Goal: Transaction & Acquisition: Obtain resource

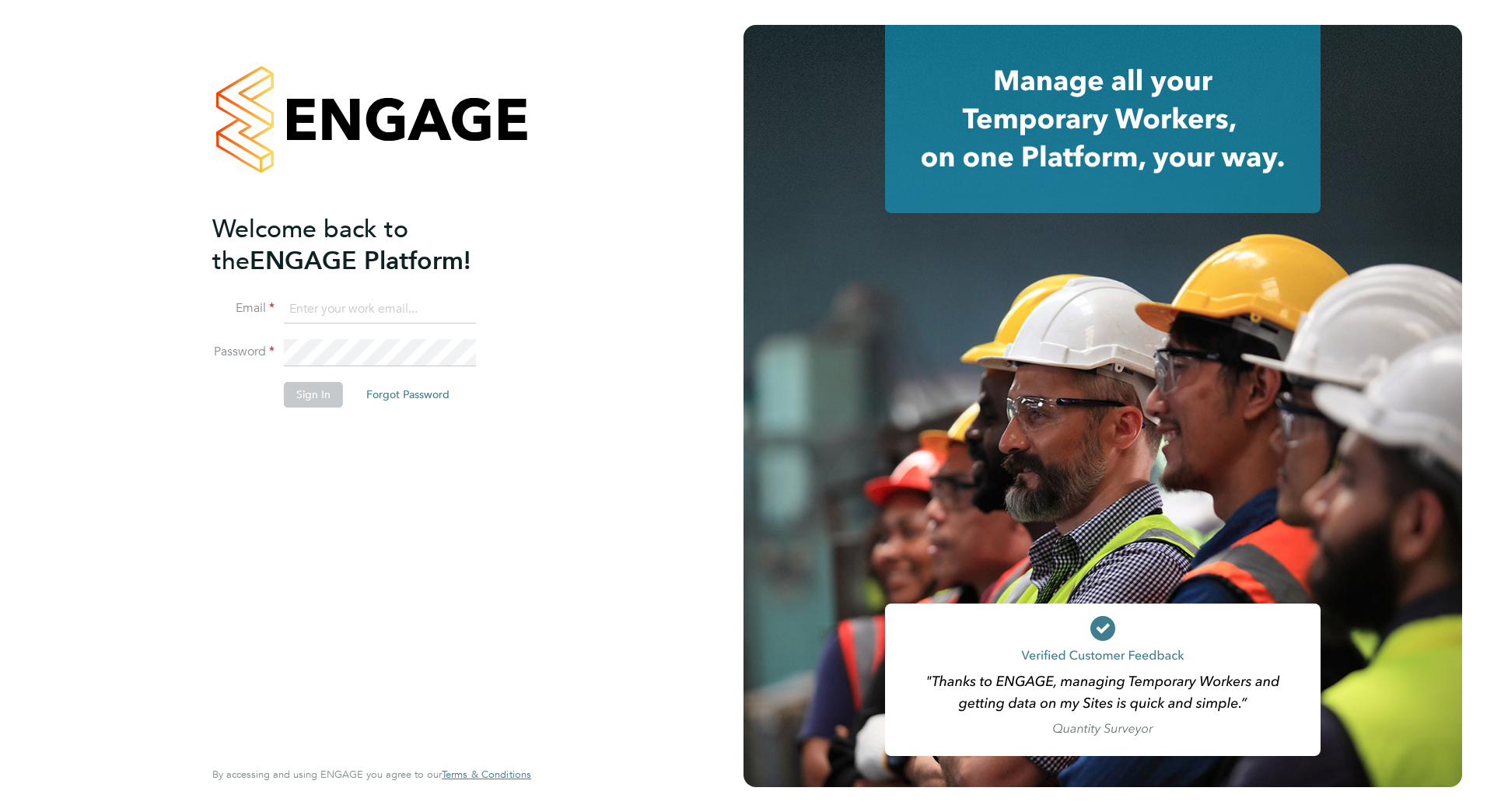
type input "callum.fitzehorswell@vistry.co.uk"
click at [344, 296] on input "callum.fitzehorswell@vistry.co.uk" at bounding box center [380, 310] width 192 height 28
drag, startPoint x: 288, startPoint y: 392, endPoint x: 282, endPoint y: 398, distance: 8.5
click at [289, 393] on button "Sign In" at bounding box center [314, 394] width 59 height 25
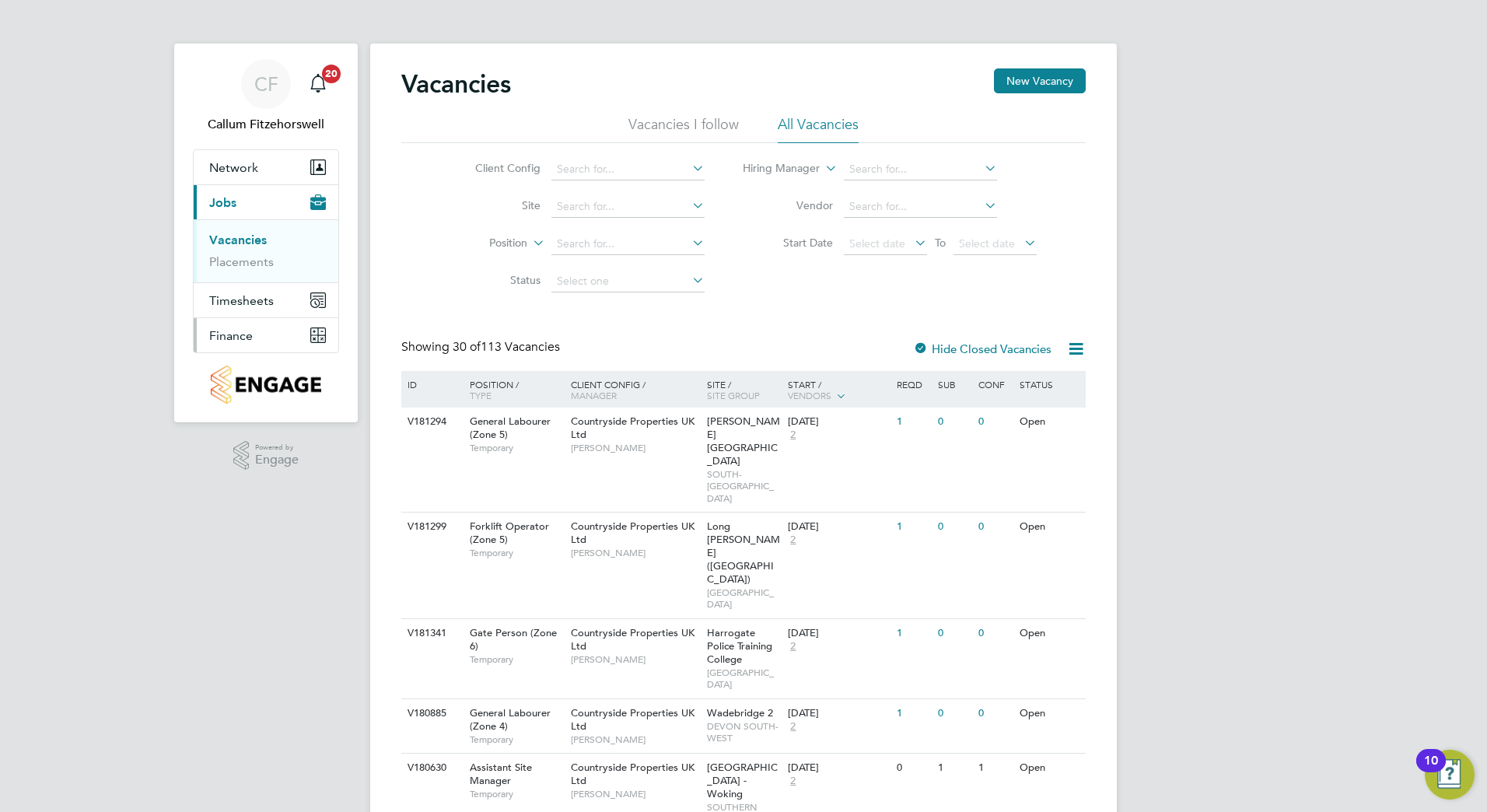
click at [220, 329] on span "Finance" at bounding box center [231, 335] width 44 height 15
click at [260, 310] on link "Invoices & Credit Notes" at bounding box center [258, 317] width 97 height 30
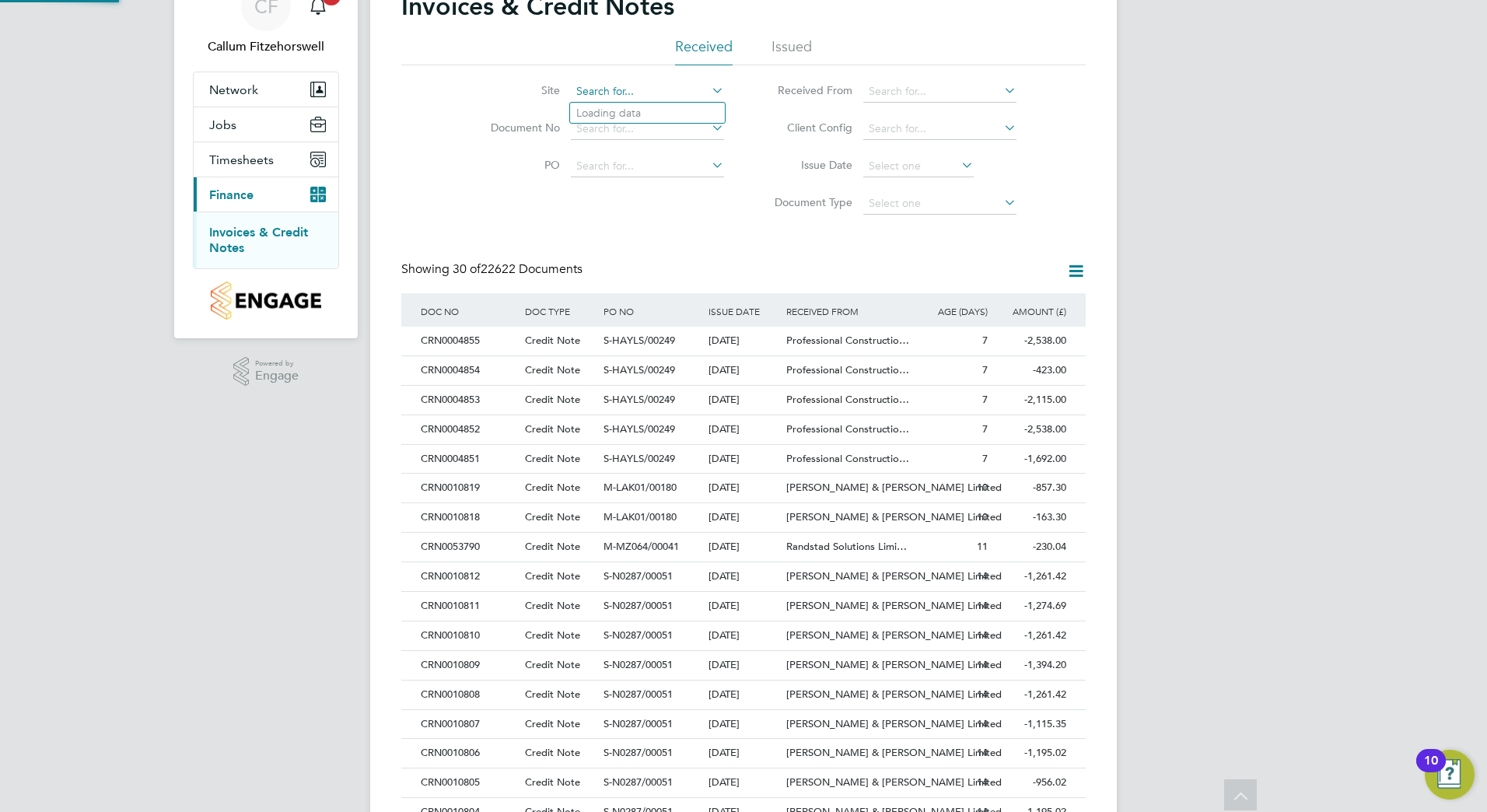
click at [645, 87] on input at bounding box center [647, 92] width 153 height 22
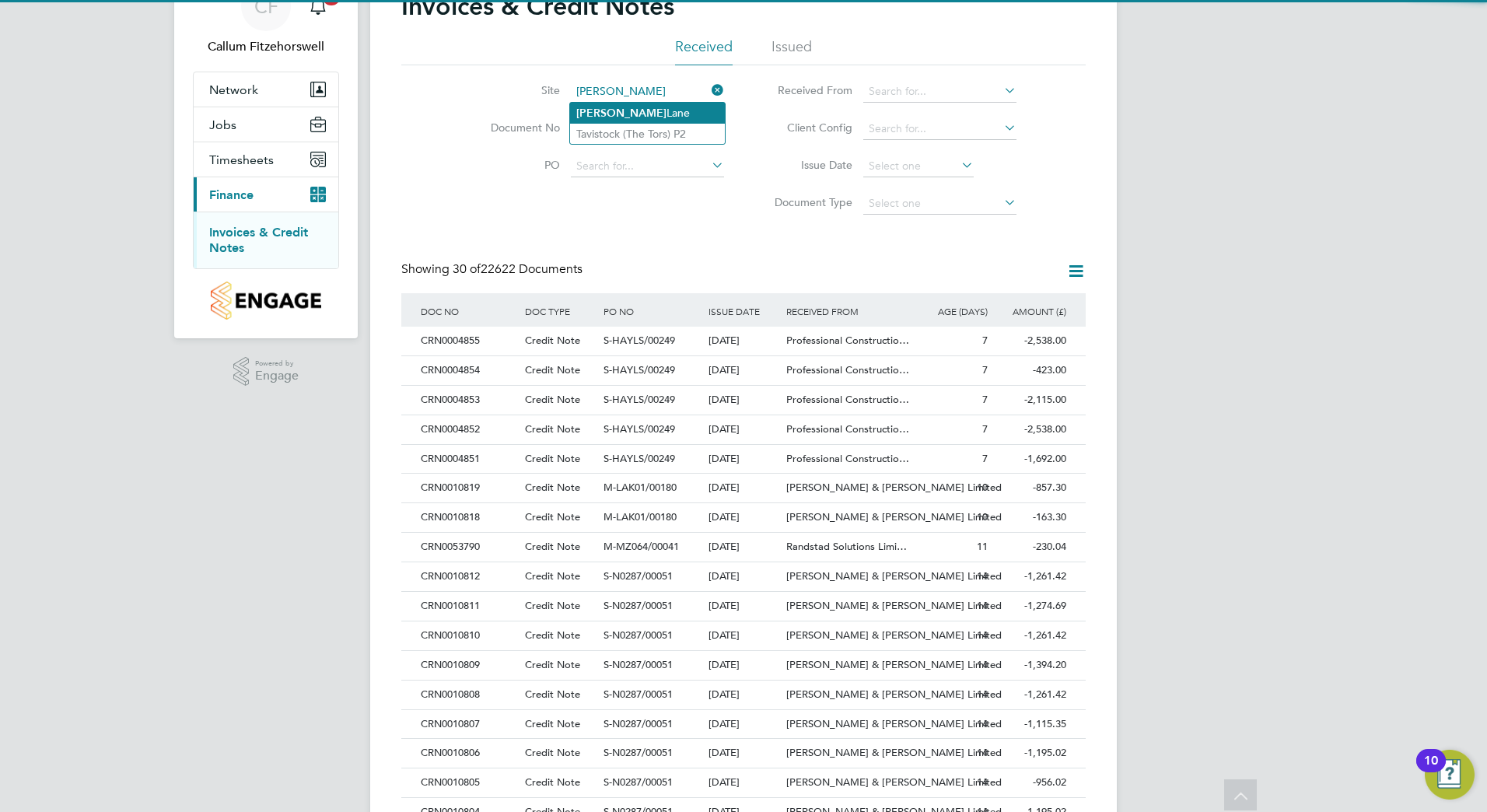
click at [661, 107] on li "[PERSON_NAME]" at bounding box center [647, 113] width 155 height 21
type input "[PERSON_NAME]"
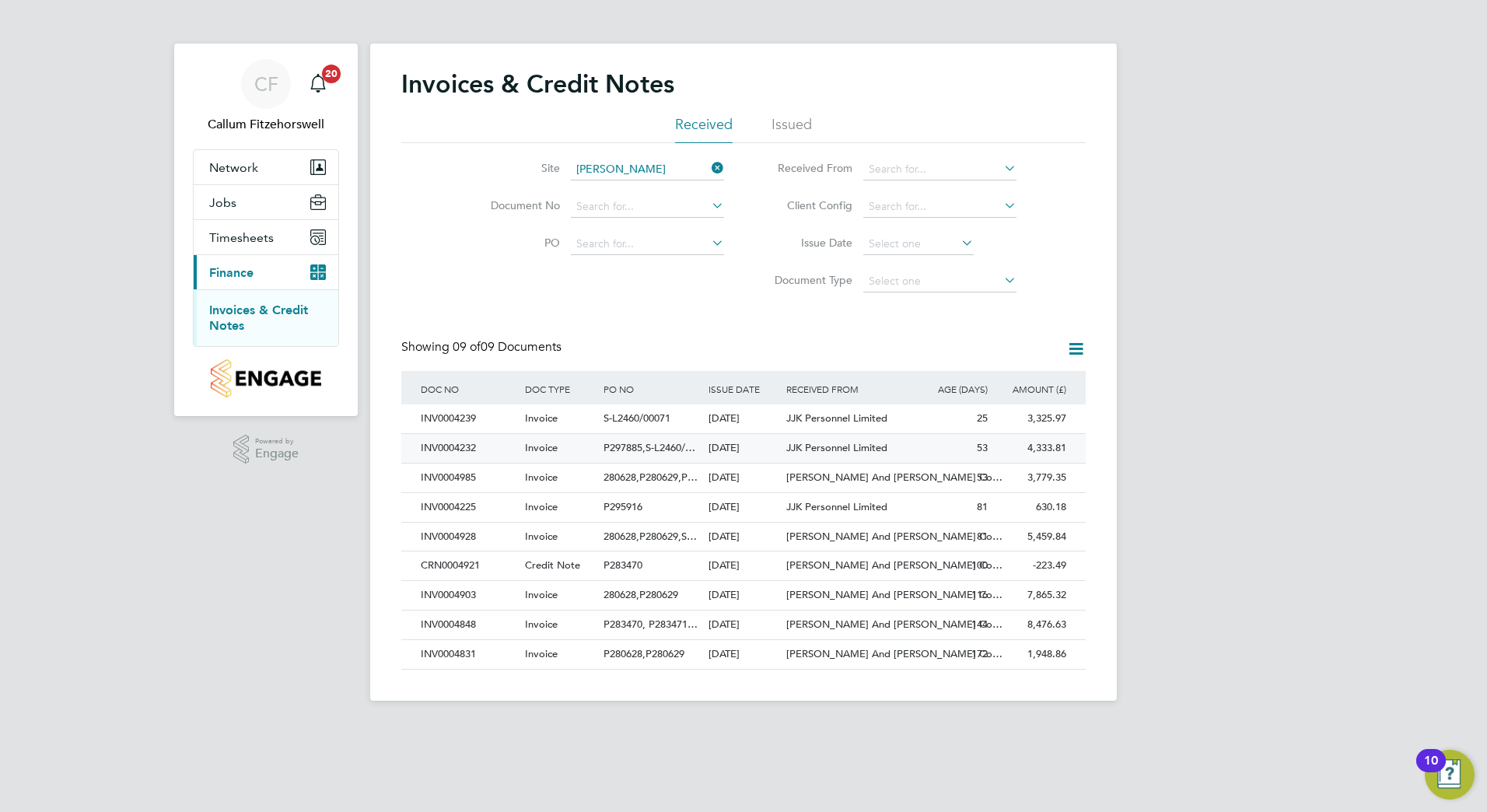
click at [488, 451] on div "INV0004232" at bounding box center [469, 448] width 104 height 29
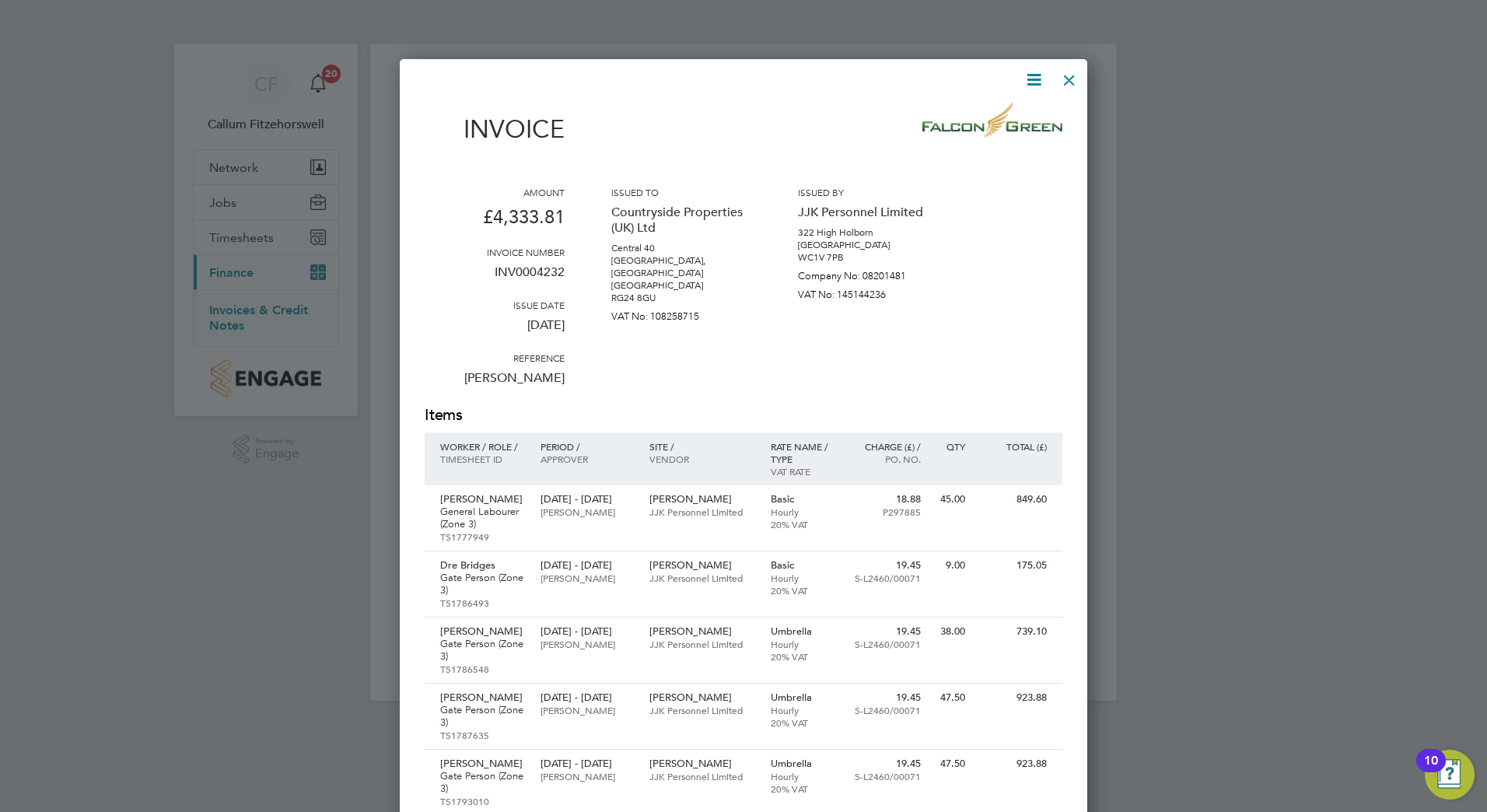
click at [1039, 75] on icon at bounding box center [1033, 79] width 19 height 19
click at [984, 107] on li "Download Invoice" at bounding box center [987, 117] width 107 height 22
click at [1071, 74] on div at bounding box center [1069, 76] width 28 height 28
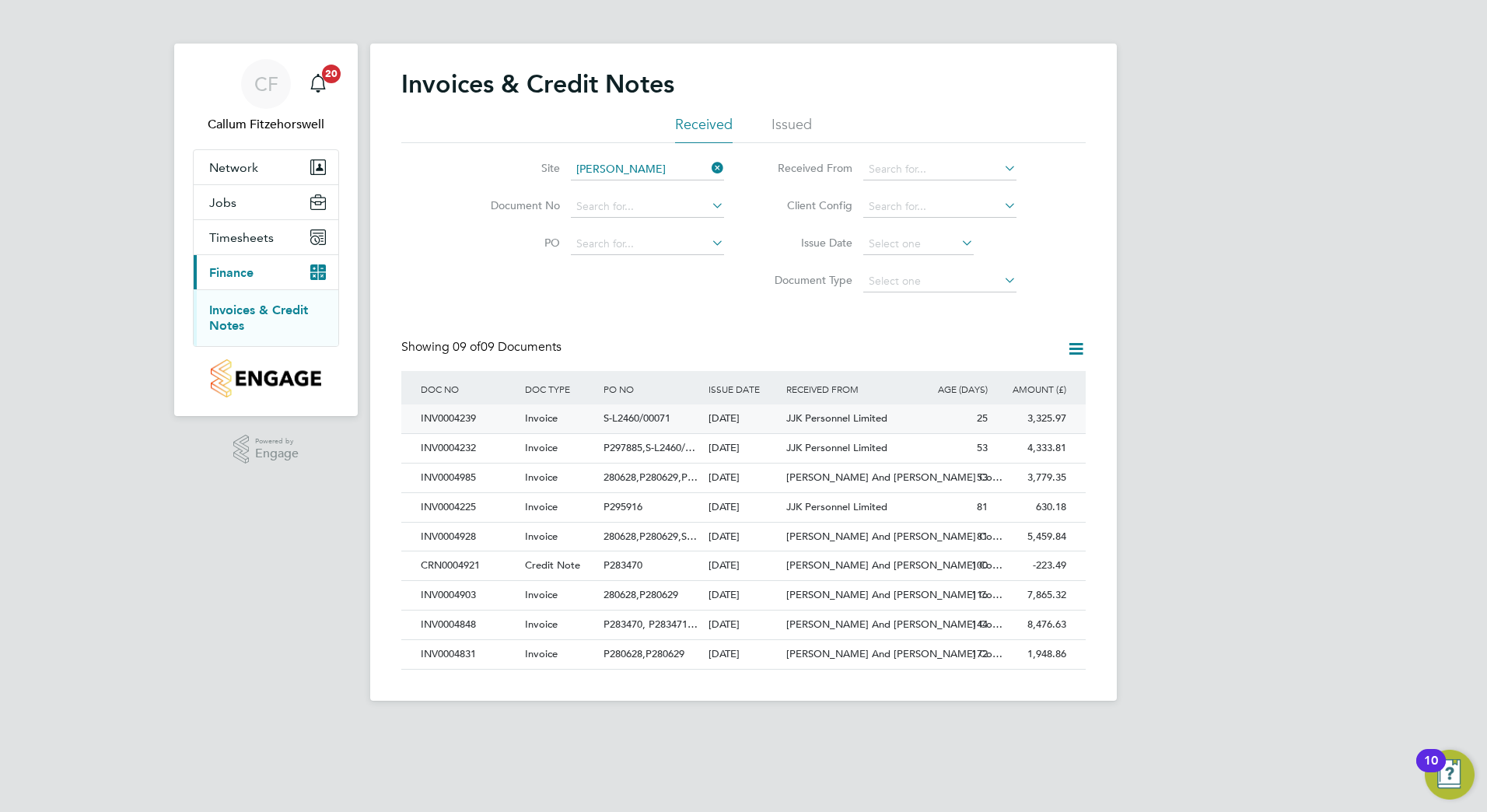
click at [464, 425] on div "INV0004239" at bounding box center [469, 418] width 104 height 29
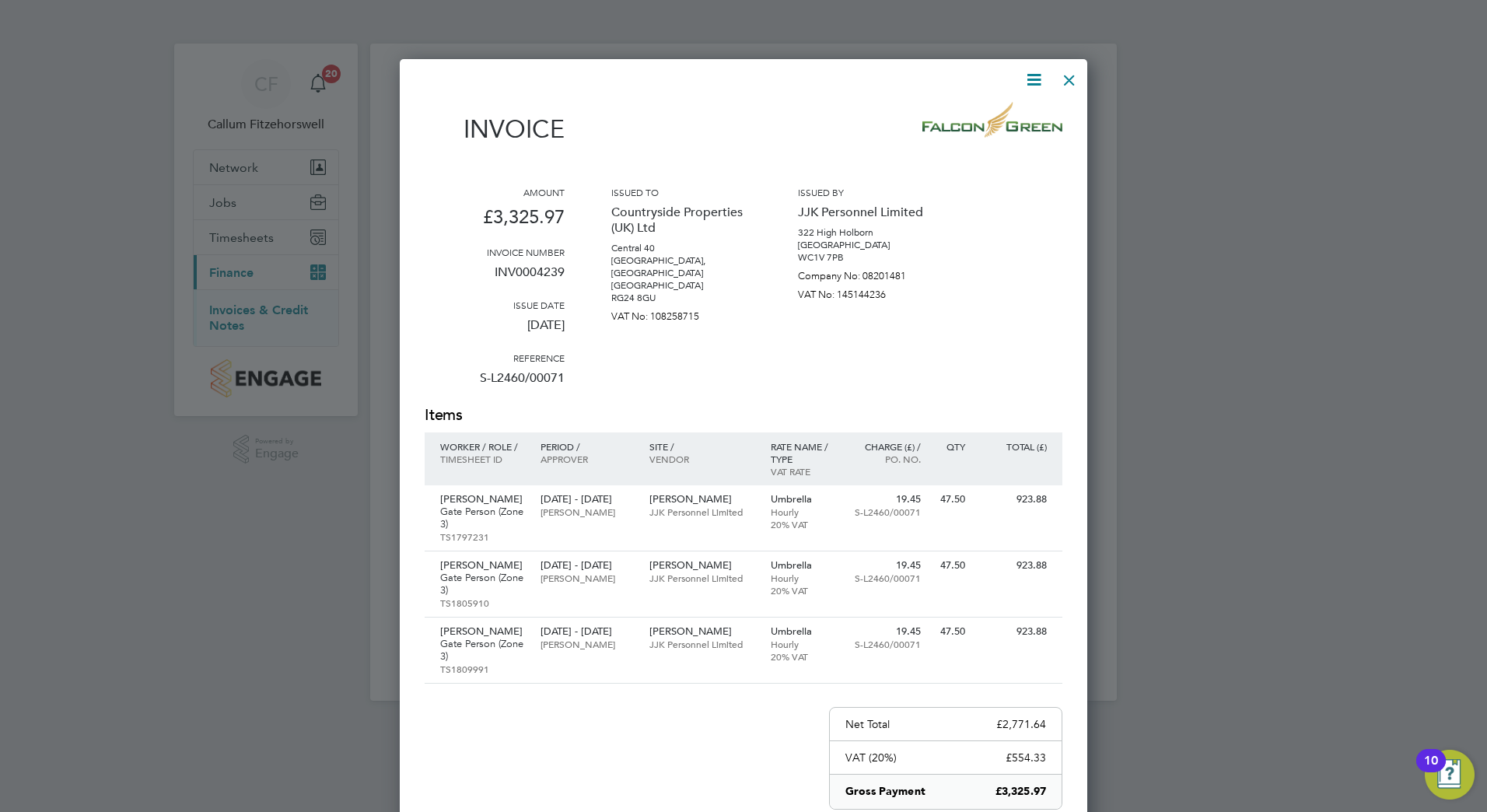
click at [1024, 76] on icon at bounding box center [1033, 79] width 19 height 19
click at [971, 119] on li "Download Invoice" at bounding box center [987, 117] width 107 height 22
click at [1068, 79] on div at bounding box center [1069, 76] width 28 height 28
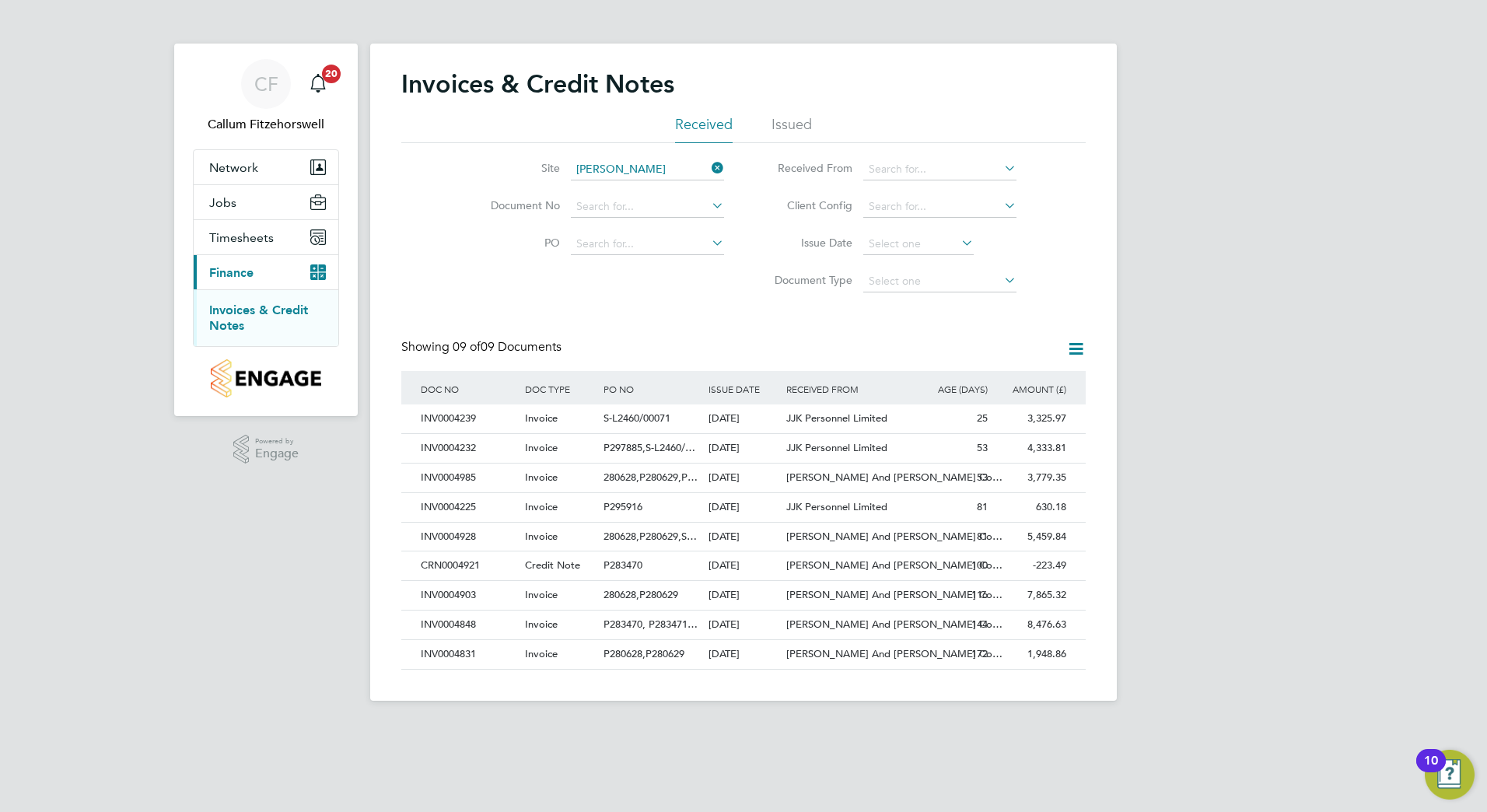
click at [1201, 374] on div "[PERSON_NAME] Fitzehorswell Notifications 20 Applications: Network Team Members…" at bounding box center [743, 362] width 1487 height 726
click at [665, 479] on span "280628,P280629,P…" at bounding box center [651, 477] width 94 height 13
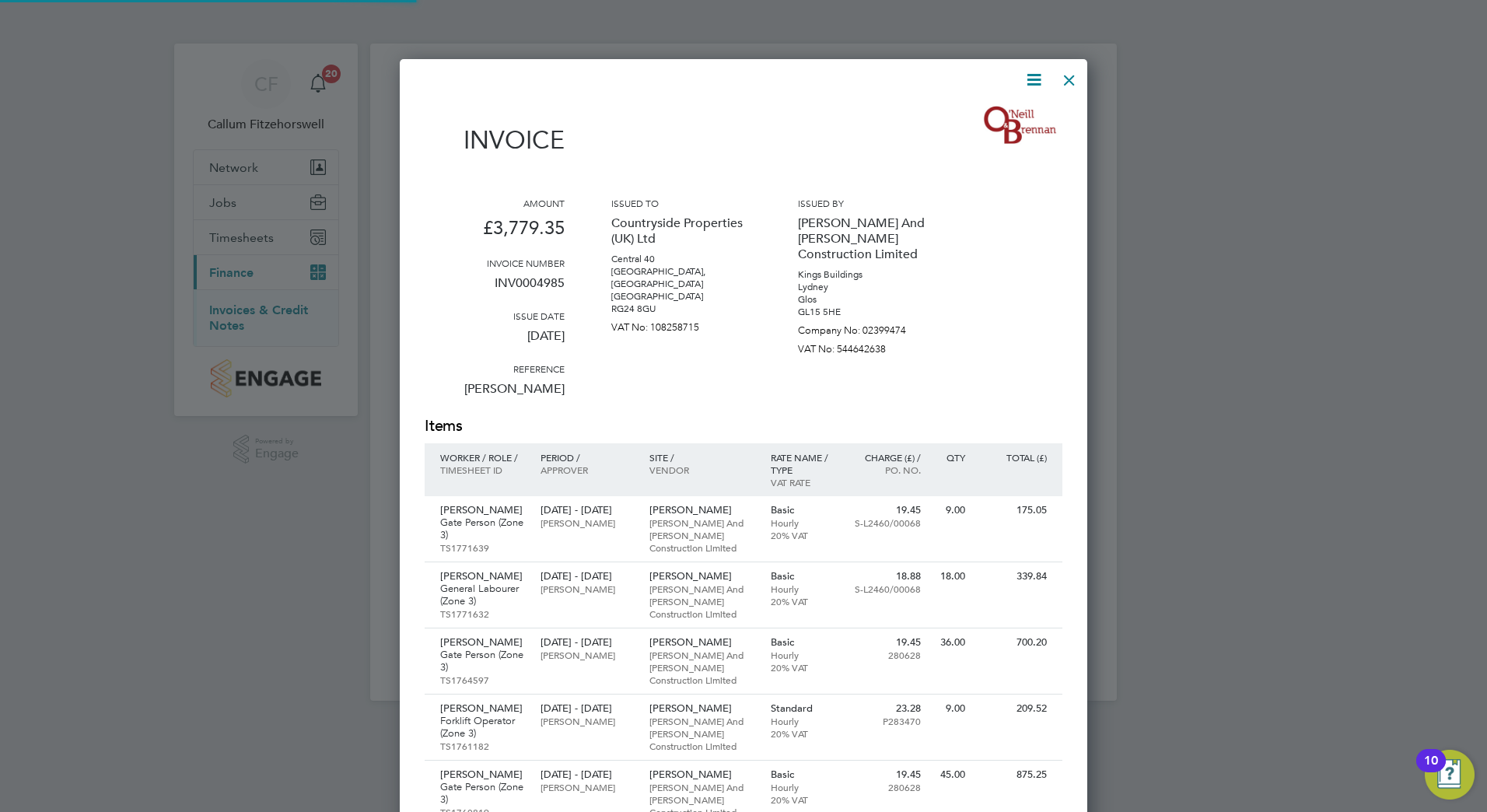
scroll to position [1223, 689]
click at [1016, 80] on div at bounding box center [735, 79] width 619 height 19
drag, startPoint x: 1029, startPoint y: 79, endPoint x: 1007, endPoint y: 100, distance: 30.4
click at [1029, 79] on icon at bounding box center [1033, 79] width 19 height 19
click at [973, 123] on li "Download Invoice" at bounding box center [987, 117] width 107 height 22
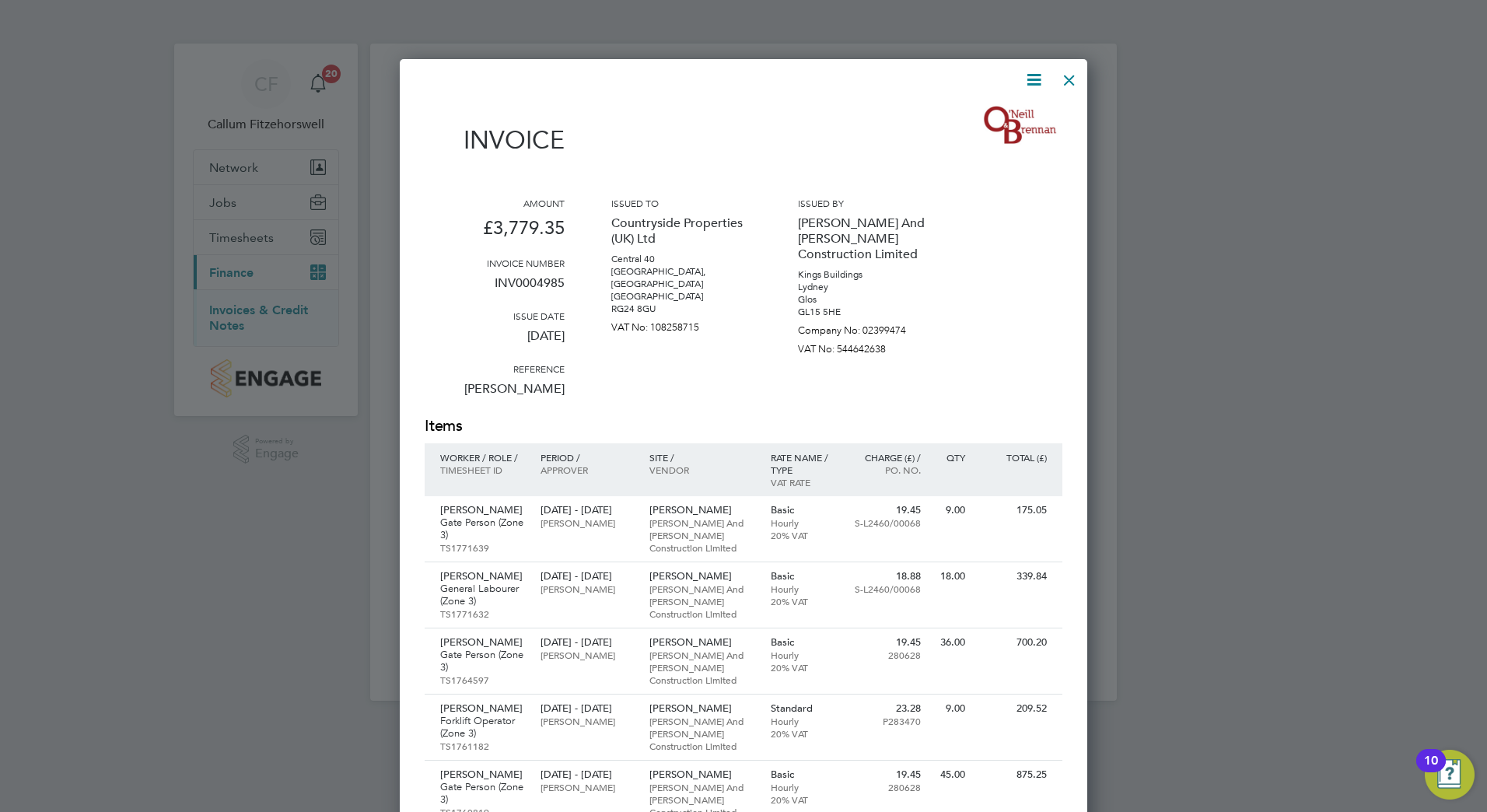
click at [1076, 79] on div at bounding box center [1069, 76] width 28 height 28
